Goal: Transaction & Acquisition: Purchase product/service

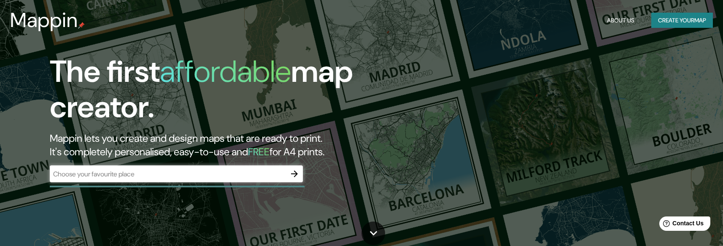
click at [666, 12] on div "Mappin About Us Create your map" at bounding box center [361, 20] width 723 height 27
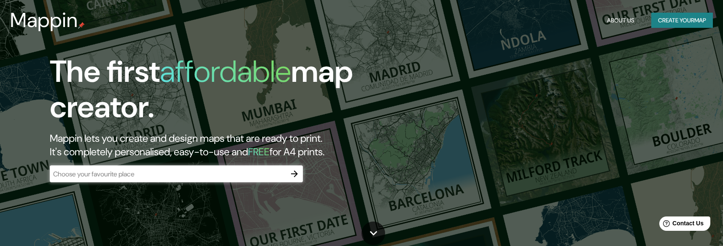
click at [667, 17] on button "Create your map" at bounding box center [682, 21] width 62 height 16
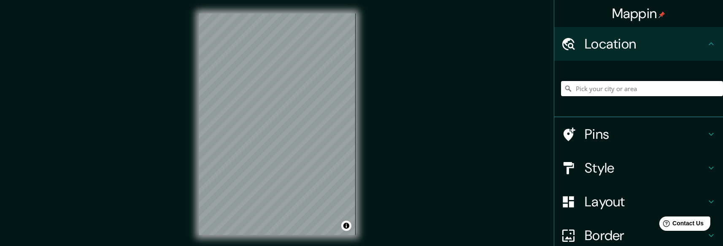
click at [594, 89] on input "Pick your city or area" at bounding box center [642, 88] width 162 height 15
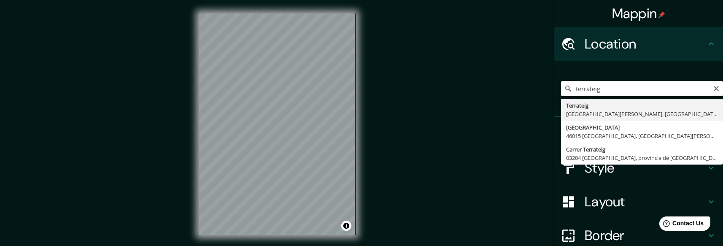
type input "Terrateig, [GEOGRAPHIC_DATA][PERSON_NAME], [GEOGRAPHIC_DATA]"
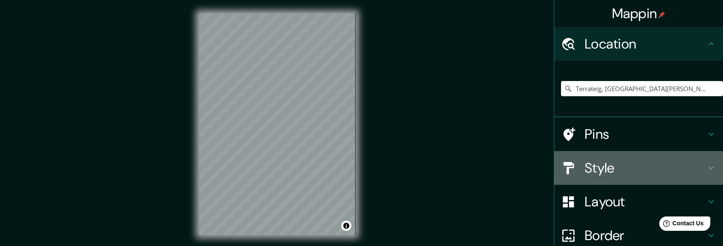
click at [706, 163] on icon at bounding box center [711, 168] width 10 height 10
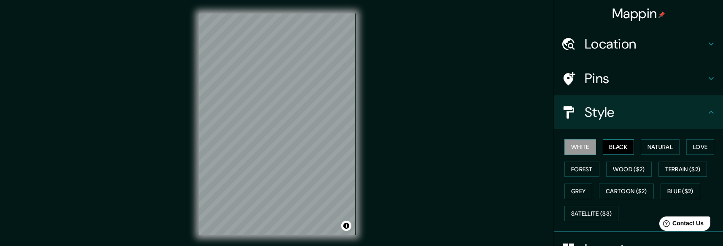
click at [609, 148] on button "Black" at bounding box center [619, 147] width 32 height 16
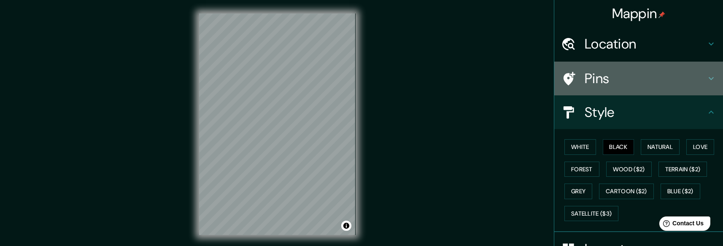
click at [585, 83] on h4 "Pins" at bounding box center [645, 78] width 121 height 17
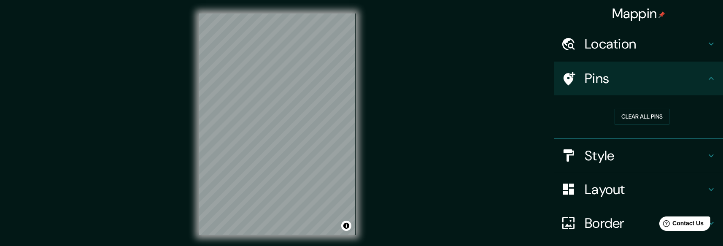
click at [598, 82] on h4 "Pins" at bounding box center [645, 78] width 121 height 17
click at [709, 79] on icon at bounding box center [711, 78] width 10 height 10
click at [706, 184] on icon at bounding box center [711, 189] width 10 height 10
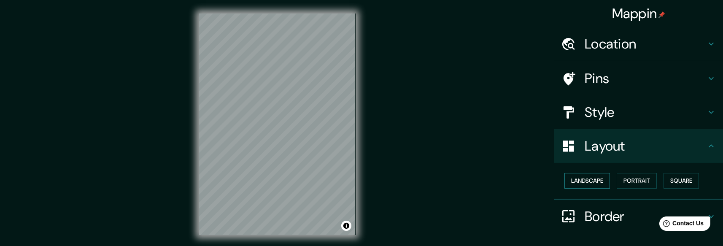
click at [588, 183] on button "Landscape" at bounding box center [587, 181] width 46 height 16
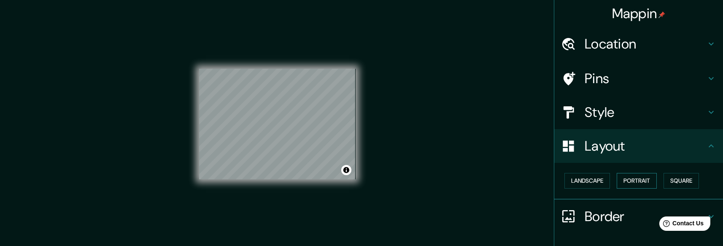
click at [617, 181] on button "Portrait" at bounding box center [637, 181] width 40 height 16
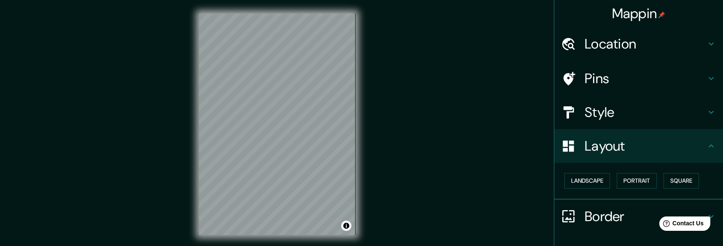
click at [618, 117] on h4 "Style" at bounding box center [645, 112] width 121 height 17
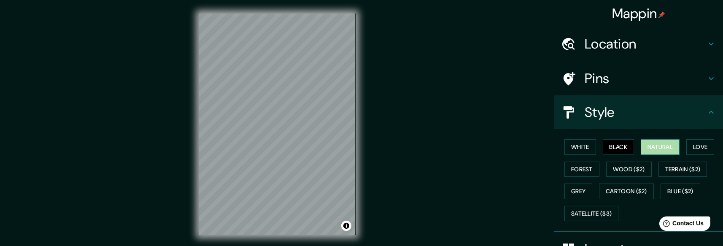
click at [653, 147] on button "Natural" at bounding box center [660, 147] width 39 height 16
click at [582, 170] on button "Forest" at bounding box center [581, 170] width 35 height 16
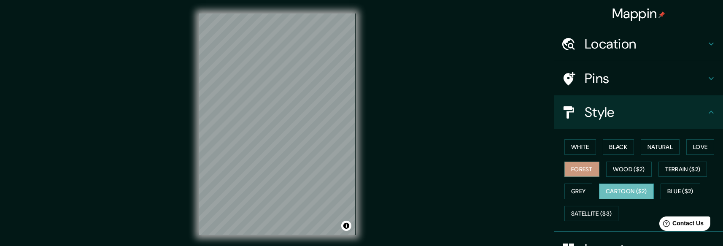
click at [628, 188] on button "Cartoon ($2)" at bounding box center [626, 191] width 55 height 16
click at [680, 193] on button "Blue ($2)" at bounding box center [681, 191] width 40 height 16
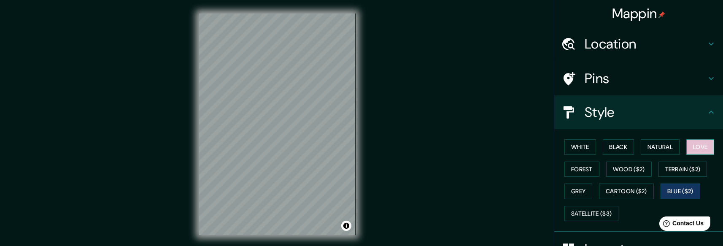
click at [686, 149] on button "Love" at bounding box center [700, 147] width 28 height 16
click at [578, 147] on button "White" at bounding box center [580, 147] width 32 height 16
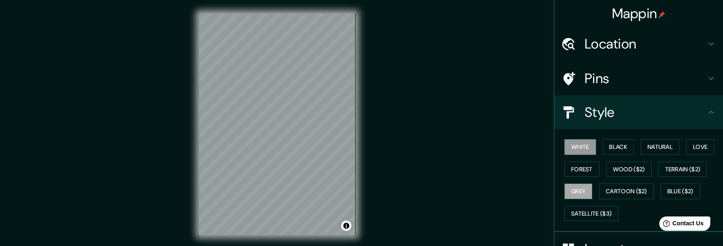
click at [575, 192] on button "Grey" at bounding box center [578, 191] width 28 height 16
click at [565, 145] on button "White" at bounding box center [580, 147] width 32 height 16
click at [613, 144] on button "Black" at bounding box center [619, 147] width 32 height 16
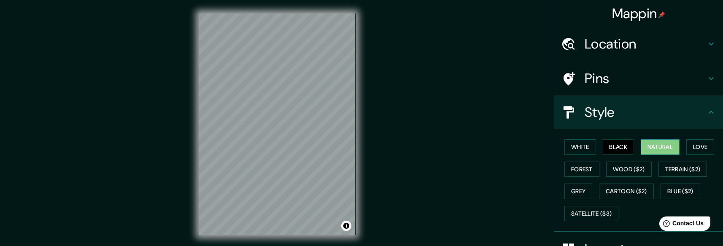
click at [652, 147] on button "Natural" at bounding box center [660, 147] width 39 height 16
click at [681, 149] on div "White Black Natural Love Forest Wood ($2) Terrain ($2) Grey Cartoon ($2) Blue (…" at bounding box center [642, 180] width 162 height 89
click at [690, 149] on button "Love" at bounding box center [700, 147] width 28 height 16
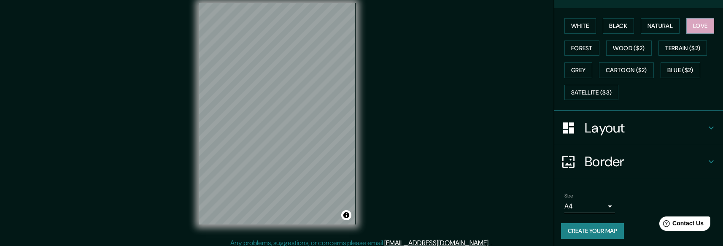
scroll to position [16, 0]
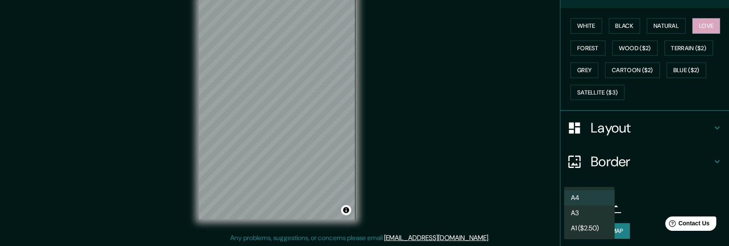
click at [572, 204] on body "Mappin Location [GEOGRAPHIC_DATA], [GEOGRAPHIC_DATA][PERSON_NAME], [GEOGRAPHIC_…" at bounding box center [364, 107] width 729 height 246
click at [625, 153] on div at bounding box center [364, 123] width 729 height 246
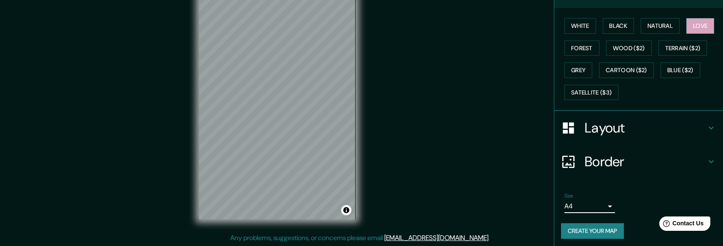
click at [623, 156] on h4 "Border" at bounding box center [645, 161] width 121 height 17
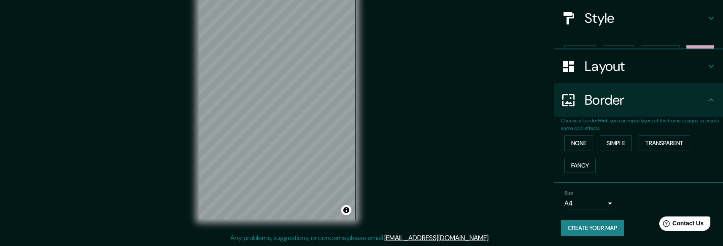
scroll to position [78, 0]
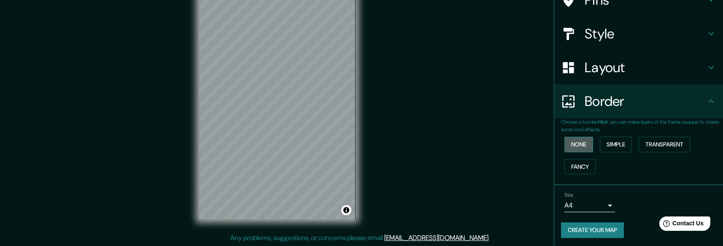
click at [577, 143] on button "None" at bounding box center [578, 145] width 29 height 16
click at [612, 145] on button "Simple" at bounding box center [616, 145] width 32 height 16
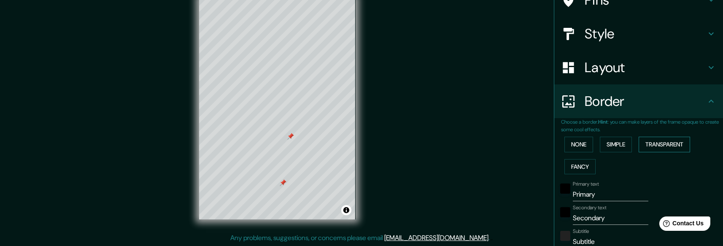
click at [655, 140] on button "Transparent" at bounding box center [664, 145] width 51 height 16
click at [615, 146] on button "Simple" at bounding box center [616, 145] width 32 height 16
click at [564, 140] on button "None" at bounding box center [578, 145] width 29 height 16
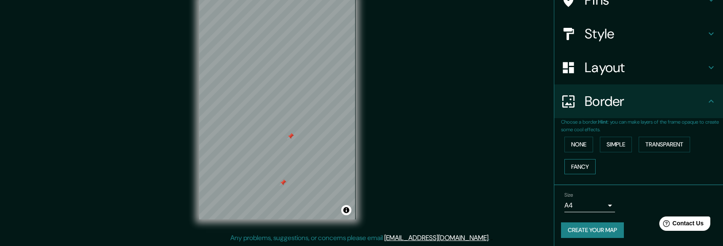
click at [565, 167] on button "Fancy" at bounding box center [579, 167] width 31 height 16
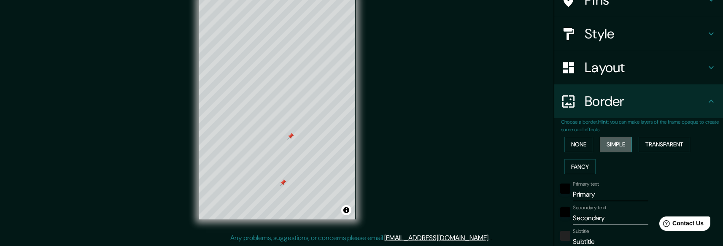
click at [610, 144] on button "Simple" at bounding box center [616, 145] width 32 height 16
click at [658, 142] on button "Transparent" at bounding box center [664, 145] width 51 height 16
drag, startPoint x: 283, startPoint y: 182, endPoint x: 242, endPoint y: 204, distance: 46.1
click at [242, 205] on div at bounding box center [242, 208] width 7 height 7
click at [601, 68] on h4 "Layout" at bounding box center [645, 67] width 121 height 17
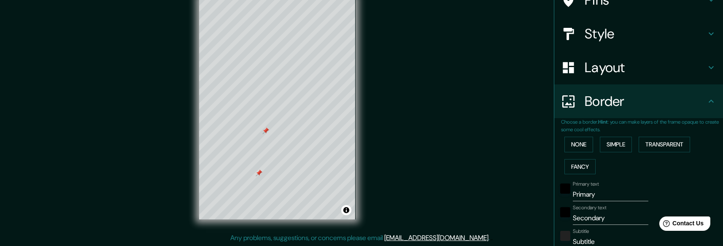
type input "178"
type input "30"
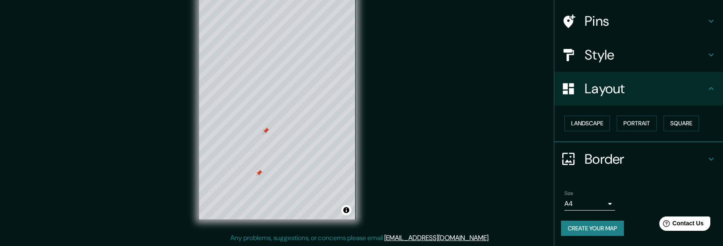
scroll to position [56, 0]
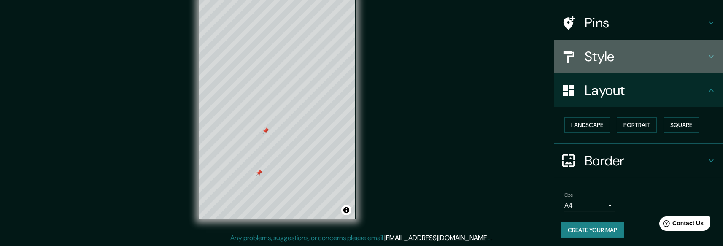
click at [654, 64] on h4 "Style" at bounding box center [645, 56] width 121 height 17
type input "178"
type input "30"
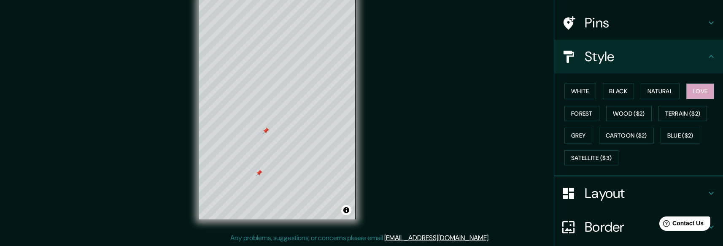
click at [612, 19] on h4 "Pins" at bounding box center [645, 22] width 121 height 17
type input "178"
type input "30"
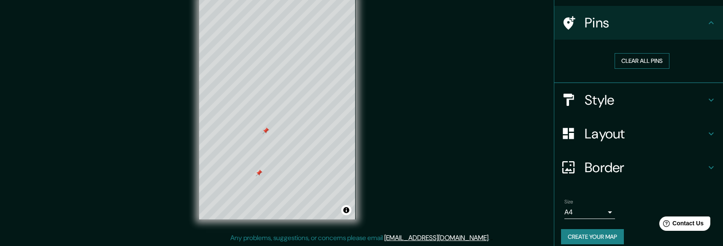
click at [621, 63] on button "Clear all pins" at bounding box center [642, 61] width 55 height 16
click at [623, 33] on div "Pins" at bounding box center [638, 23] width 169 height 34
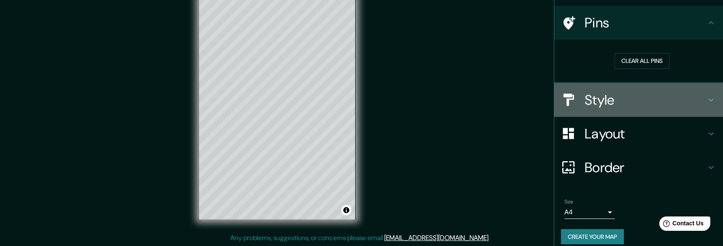
click at [590, 108] on div "Style" at bounding box center [638, 100] width 169 height 34
type input "178"
type input "30"
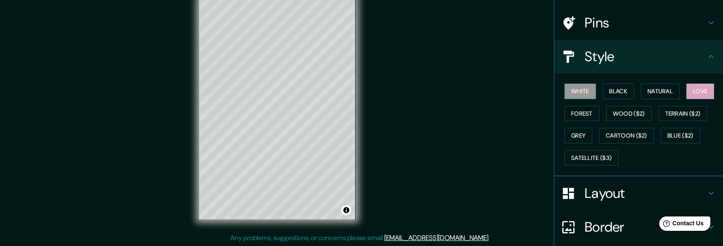
click at [570, 91] on button "White" at bounding box center [580, 92] width 32 height 16
click at [603, 90] on button "Black" at bounding box center [619, 92] width 32 height 16
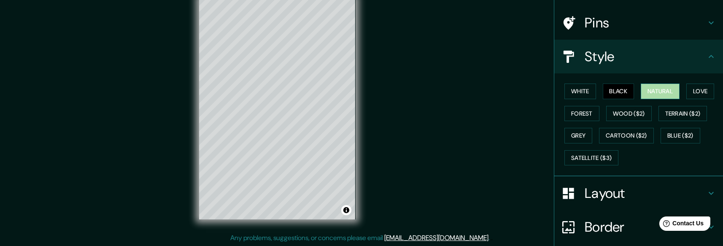
click at [661, 91] on button "Natural" at bounding box center [660, 92] width 39 height 16
click at [694, 94] on button "Love" at bounding box center [700, 92] width 28 height 16
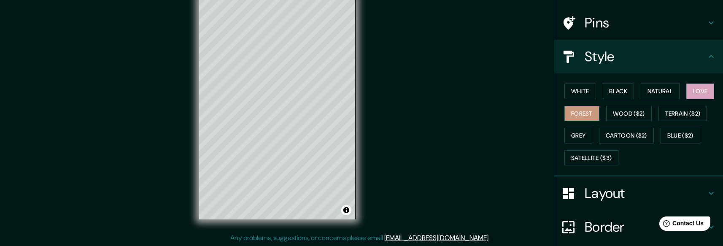
click at [583, 111] on button "Forest" at bounding box center [581, 114] width 35 height 16
click at [568, 135] on button "Grey" at bounding box center [578, 136] width 28 height 16
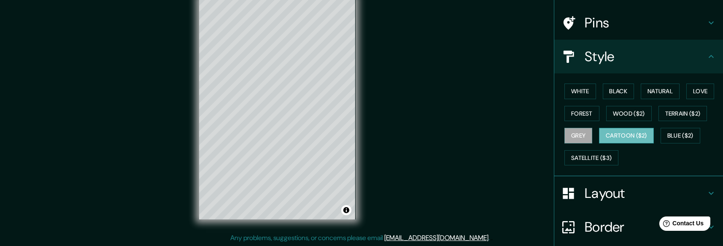
click at [608, 134] on button "Cartoon ($2)" at bounding box center [626, 136] width 55 height 16
click at [678, 140] on button "Blue ($2)" at bounding box center [681, 136] width 40 height 16
click at [630, 132] on button "Cartoon ($2)" at bounding box center [626, 136] width 55 height 16
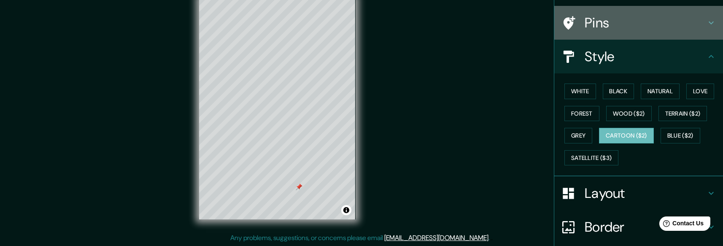
click at [598, 25] on h4 "Pins" at bounding box center [645, 22] width 121 height 17
type input "178"
type input "30"
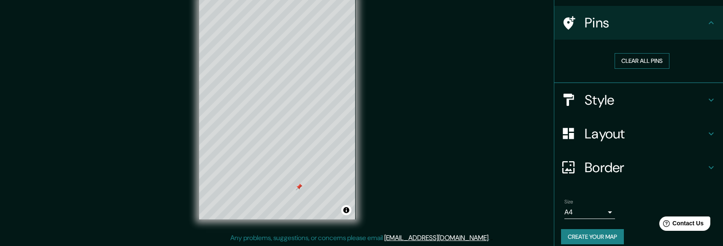
click at [631, 58] on button "Clear all pins" at bounding box center [642, 61] width 55 height 16
click at [610, 100] on h4 "Style" at bounding box center [645, 100] width 121 height 17
type input "178"
type input "30"
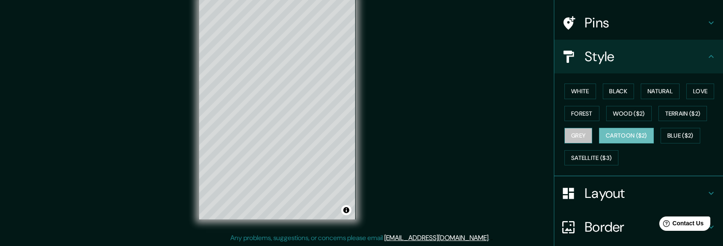
click at [564, 132] on button "Grey" at bounding box center [578, 136] width 28 height 16
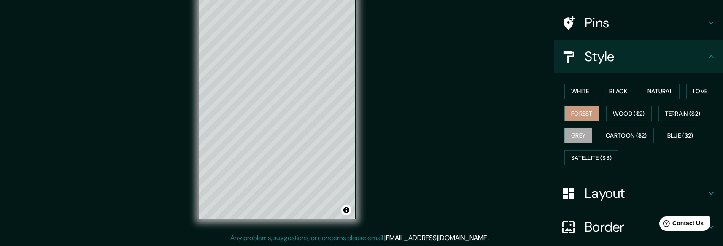
click at [579, 115] on button "Forest" at bounding box center [581, 114] width 35 height 16
click at [578, 99] on div "White Black Natural Love Forest Wood ($2) Terrain ($2) Grey Cartoon ($2) Blue (…" at bounding box center [642, 124] width 162 height 89
click at [577, 96] on button "White" at bounding box center [580, 92] width 32 height 16
click at [684, 102] on div "White Black Natural Love Forest Wood ($2) Terrain ($2) Grey Cartoon ($2) Blue (…" at bounding box center [642, 124] width 162 height 89
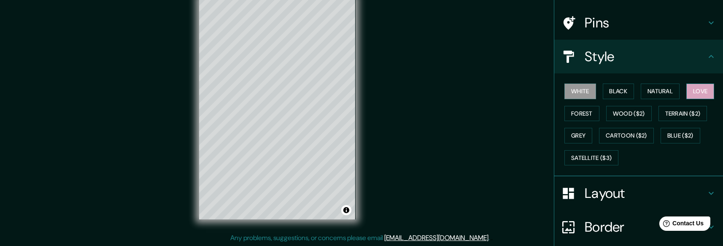
click at [688, 94] on button "Love" at bounding box center [700, 92] width 28 height 16
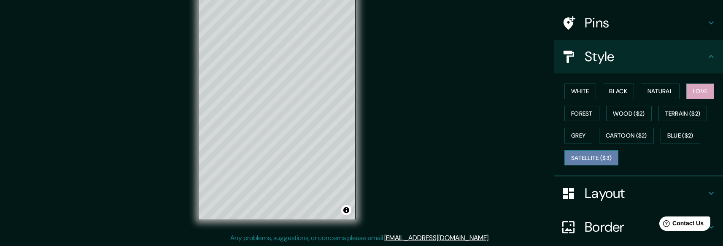
click at [578, 151] on button "Satellite ($3)" at bounding box center [591, 158] width 54 height 16
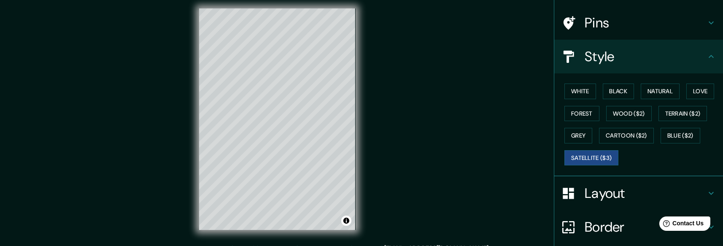
scroll to position [0, 0]
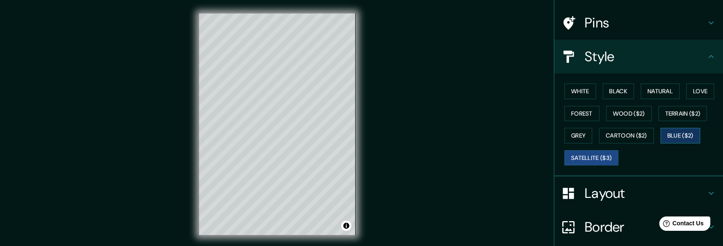
click at [685, 138] on button "Blue ($2)" at bounding box center [681, 136] width 40 height 16
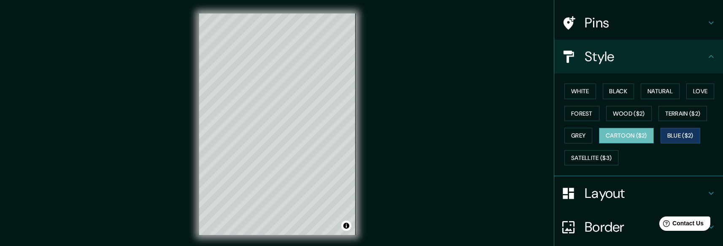
click at [627, 133] on button "Cartoon ($2)" at bounding box center [626, 136] width 55 height 16
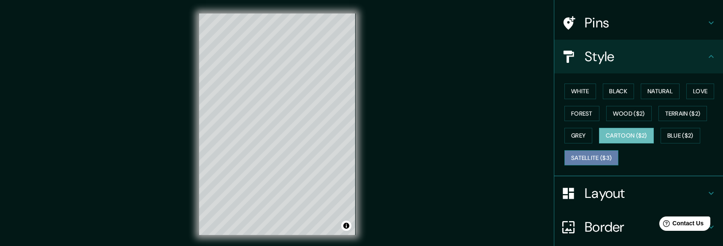
click at [564, 157] on button "Satellite ($3)" at bounding box center [591, 158] width 54 height 16
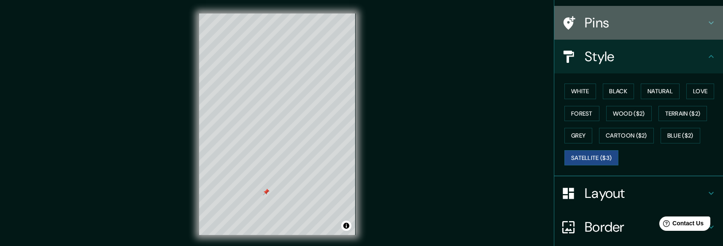
click at [603, 14] on h4 "Pins" at bounding box center [645, 22] width 121 height 17
type input "178"
type input "30"
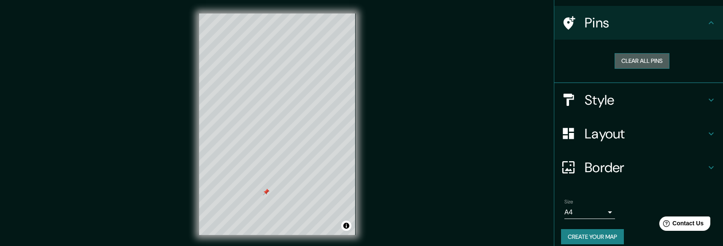
click at [617, 59] on button "Clear all pins" at bounding box center [642, 61] width 55 height 16
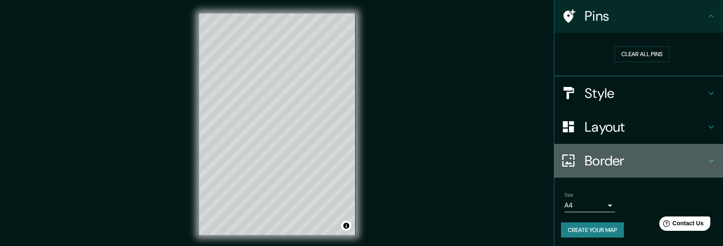
click at [621, 170] on div "Border" at bounding box center [638, 161] width 169 height 34
type input "178"
type input "30"
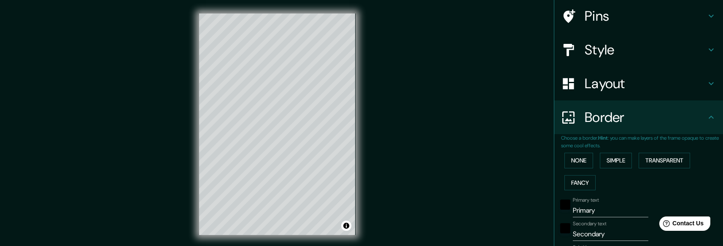
scroll to position [161, 0]
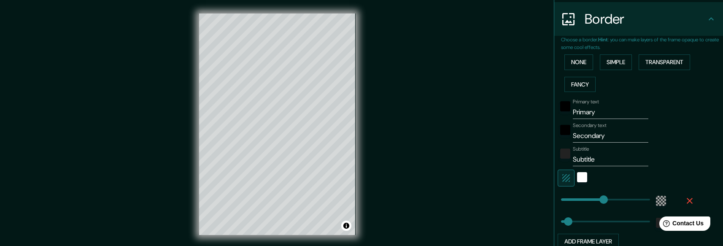
click at [574, 113] on input "Primary" at bounding box center [611, 111] width 76 height 13
type input "T"
type input "178"
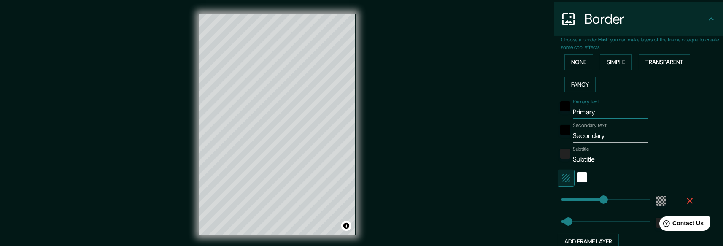
type input "30"
type input "TE"
type input "178"
type input "30"
type input "TER"
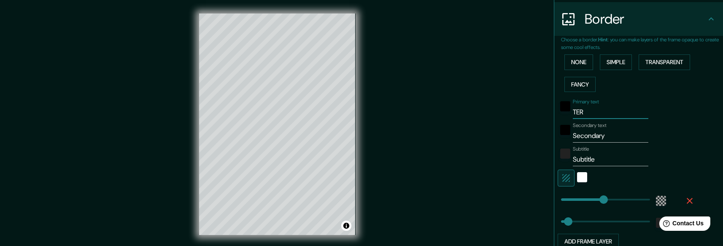
type input "178"
type input "30"
type input "TERR"
type input "178"
type input "30"
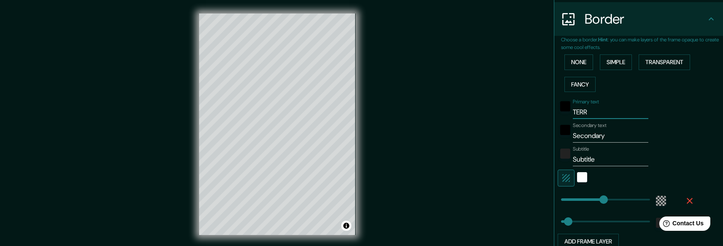
type input "TERRA"
type input "178"
type input "30"
type input "TERRATE"
type input "178"
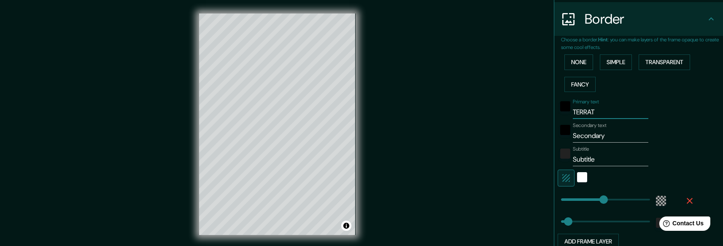
type input "30"
type input "TERRATEI"
type input "178"
type input "30"
type input "TERRATEIG"
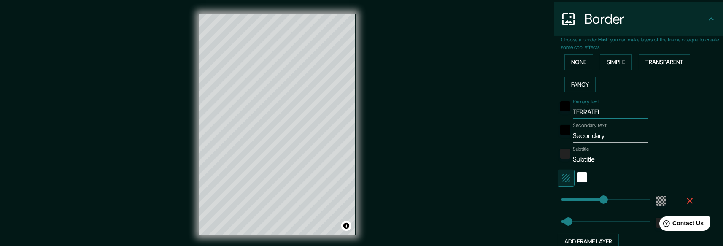
type input "178"
type input "30"
type input "178"
type input "TERRATEIG"
type input "139"
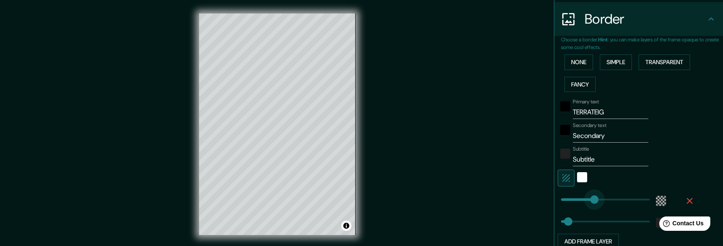
drag, startPoint x: 594, startPoint y: 197, endPoint x: 588, endPoint y: 199, distance: 6.5
type input "30"
type input "193"
type input "30"
click at [586, 132] on input "Secondary" at bounding box center [611, 135] width 76 height 13
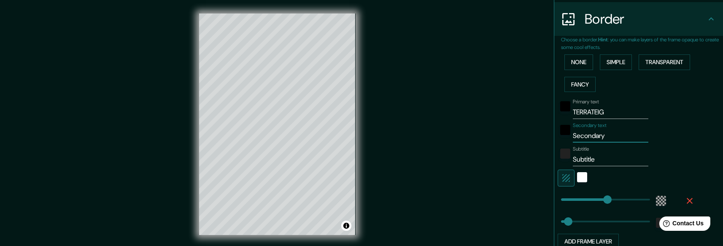
click at [586, 132] on input "Secondary" at bounding box center [611, 135] width 76 height 13
type input "30"
click at [581, 162] on input "Subtitle" at bounding box center [611, 159] width 76 height 13
type input "30"
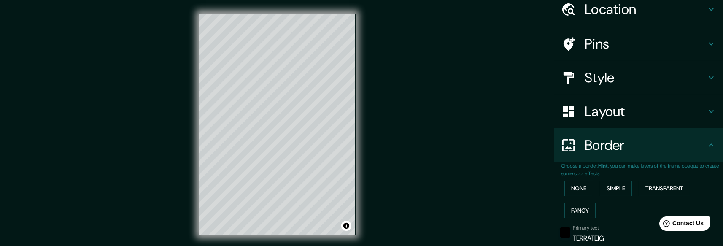
scroll to position [0, 0]
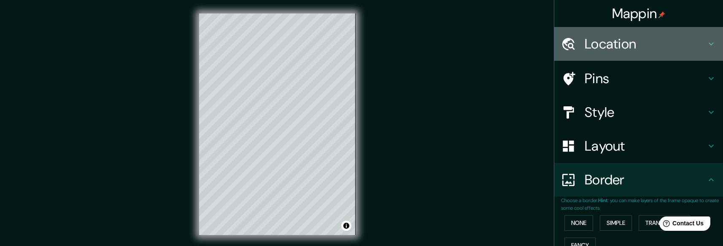
click at [601, 50] on h4 "Location" at bounding box center [645, 43] width 121 height 17
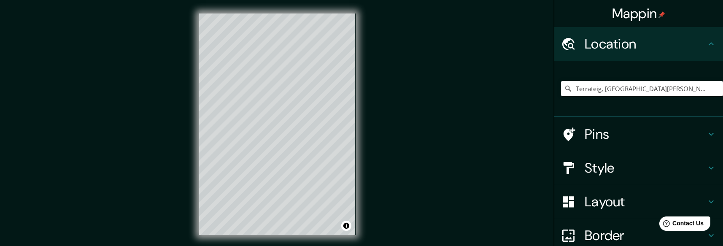
click at [601, 50] on h4 "Location" at bounding box center [645, 43] width 121 height 17
click at [601, 132] on h4 "Pins" at bounding box center [645, 134] width 121 height 17
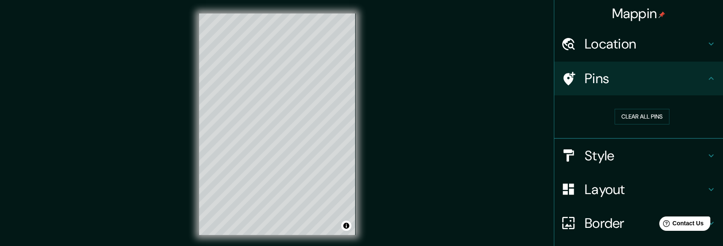
click at [610, 151] on h4 "Style" at bounding box center [645, 155] width 121 height 17
type input "30"
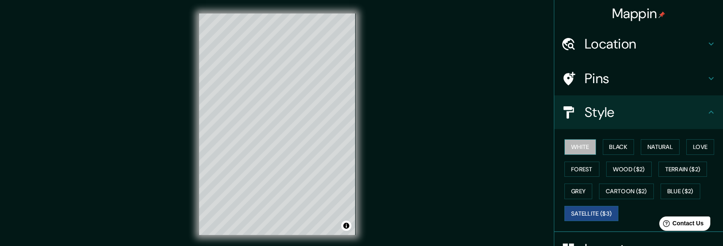
click at [577, 145] on button "White" at bounding box center [580, 147] width 32 height 16
click at [594, 149] on div "White Black Natural Love Forest Wood ($2) Terrain ($2) Grey Cartoon ($2) Blue (…" at bounding box center [642, 180] width 162 height 89
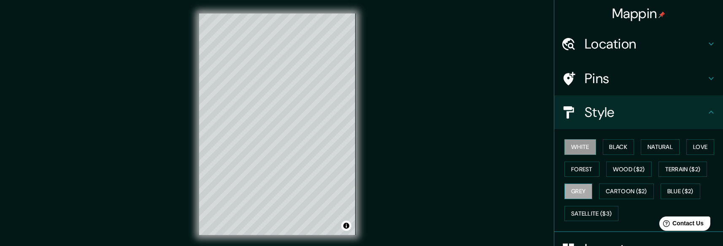
click at [581, 192] on button "Grey" at bounding box center [578, 191] width 28 height 16
click at [664, 168] on button "Terrain ($2)" at bounding box center [682, 170] width 49 height 16
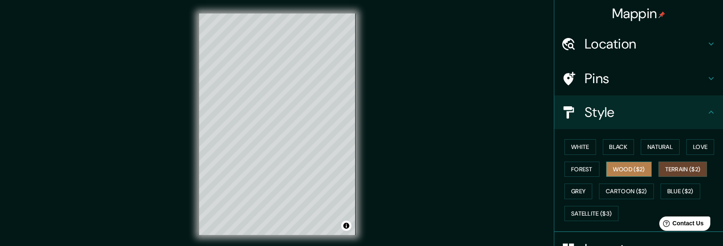
click at [626, 174] on button "Wood ($2)" at bounding box center [629, 170] width 46 height 16
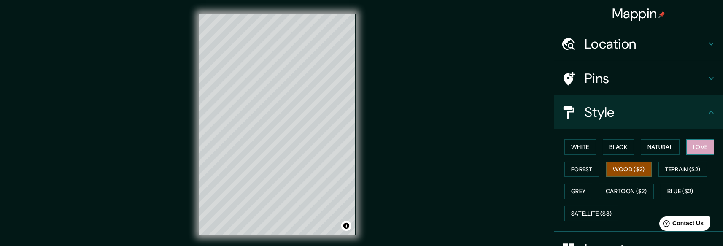
click at [701, 153] on button "Love" at bounding box center [700, 147] width 28 height 16
click at [664, 144] on button "Natural" at bounding box center [660, 147] width 39 height 16
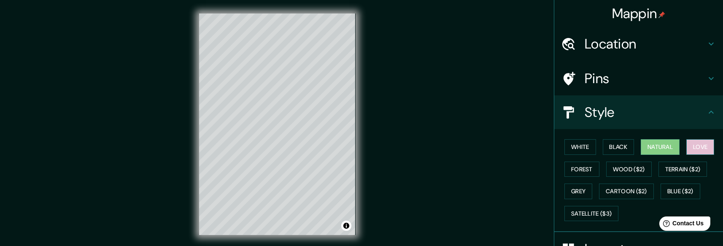
click at [691, 145] on button "Love" at bounding box center [700, 147] width 28 height 16
